Goal: Transaction & Acquisition: Obtain resource

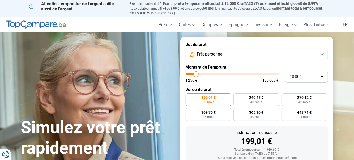
click at [318, 54] on button "Prêt personnel" at bounding box center [257, 55] width 142 height 12
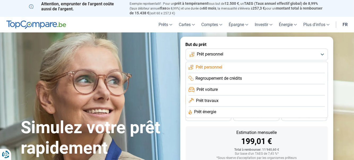
click at [321, 52] on button "Prêt personnel" at bounding box center [257, 55] width 142 height 12
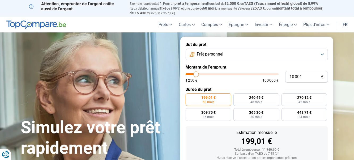
type input "100 000"
type input "100000"
click at [277, 74] on input "range" at bounding box center [232, 74] width 93 height 2
radio input "false"
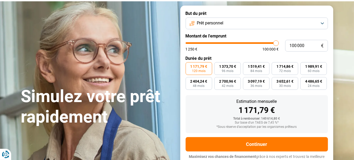
scroll to position [36, 0]
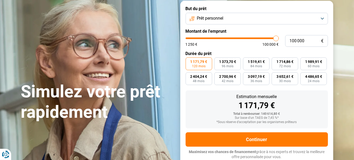
type input "51 750"
type input "51750"
click at [233, 38] on input "range" at bounding box center [232, 38] width 93 height 2
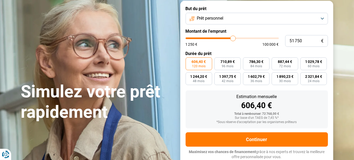
type input "44 750"
type input "44750"
click at [227, 37] on input "range" at bounding box center [232, 38] width 93 height 2
type input "36 250"
type input "36250"
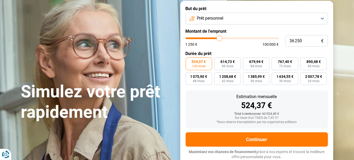
click at [219, 37] on input "range" at bounding box center [232, 38] width 93 height 2
type input "30 000"
type input "30000"
click at [214, 38] on input "range" at bounding box center [232, 38] width 93 height 2
